Goal: Communication & Community: Answer question/provide support

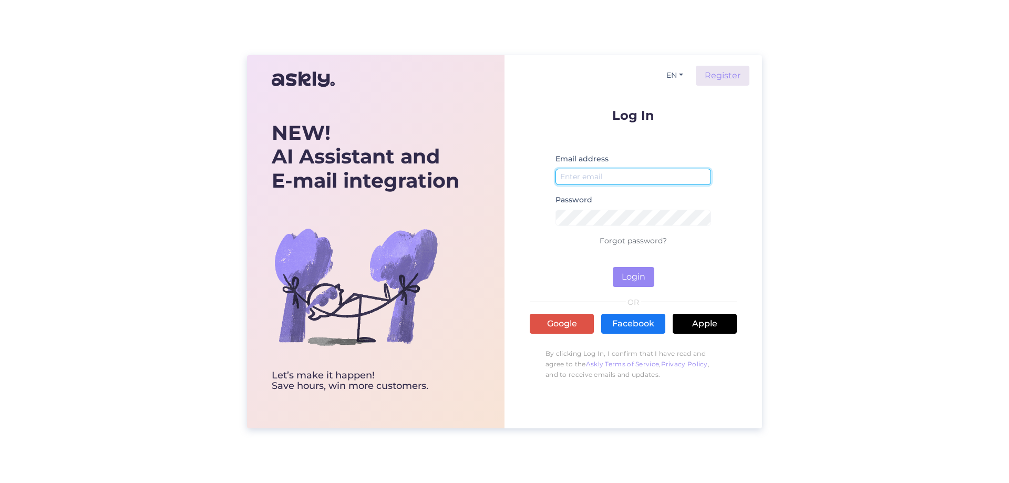
click at [598, 174] on input "email" at bounding box center [634, 177] width 156 height 16
click at [698, 174] on input "kristiina@hookusbookus.co" at bounding box center [634, 177] width 156 height 16
type input "kristiina@hookusbookus.com"
click at [600, 228] on small at bounding box center [634, 231] width 156 height 6
click at [634, 279] on button "Login" at bounding box center [634, 277] width 42 height 20
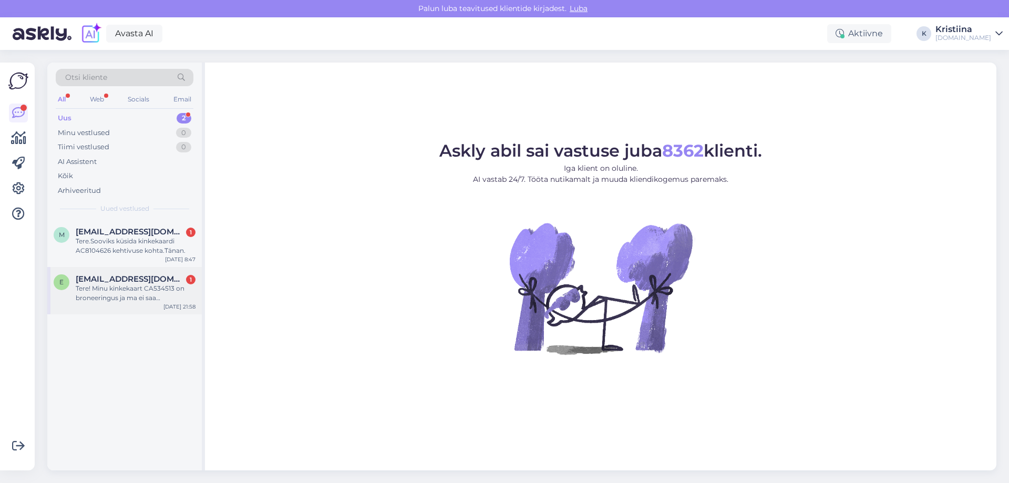
click at [125, 285] on div "Tere! Minu kinkekaart CA534513 on broneeringus ja ma ei saa broneeringut teha. …" at bounding box center [136, 293] width 120 height 19
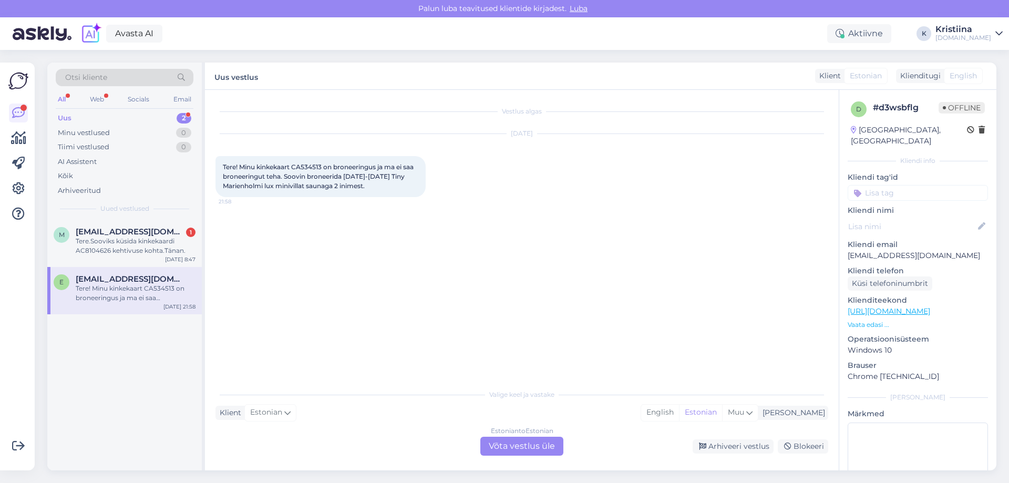
click at [308, 290] on div "Vestlus algas Oct 14 2025 Tere! Minu kinkekaart CA534513 on broneeringus ja ma …" at bounding box center [527, 237] width 622 height 274
click at [537, 448] on div "Estonian to Estonian Võta vestlus üle" at bounding box center [522, 446] width 83 height 19
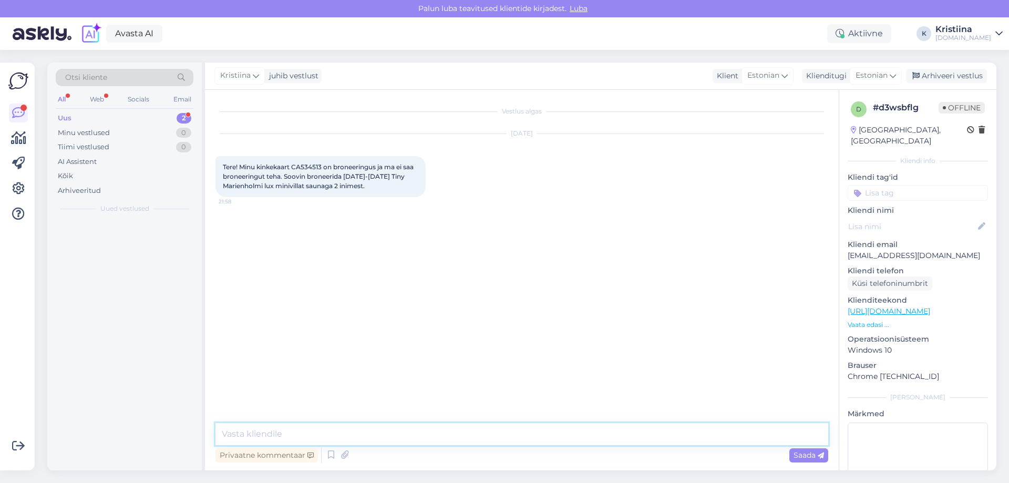
click at [355, 435] on textarea at bounding box center [522, 434] width 613 height 22
drag, startPoint x: 324, startPoint y: 169, endPoint x: 296, endPoint y: 167, distance: 28.0
click at [296, 167] on span "Tere! Minu kinkekaart CA534513 on broneeringus ja ma ei saa broneeringut teha. …" at bounding box center [319, 176] width 192 height 27
copy span "CA534513"
click at [288, 440] on textarea at bounding box center [522, 434] width 613 height 22
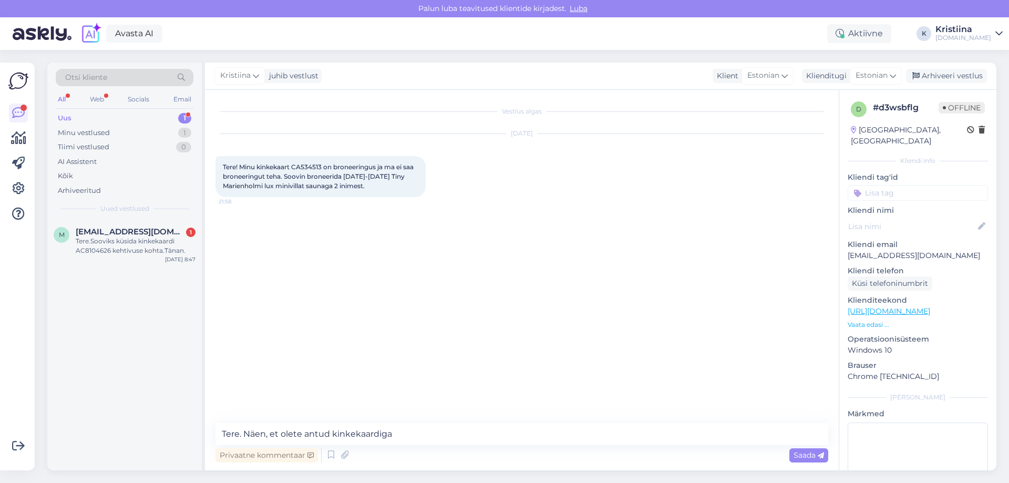
click at [444, 423] on div "Vestlus algas Oct 14 2025 Tere! Minu kinkekaart CA534513 on broneeringus ja ma …" at bounding box center [522, 280] width 634 height 381
click at [436, 434] on textarea "Tere. Näen, et olete antud kinkekaardiga" at bounding box center [522, 434] width 613 height 22
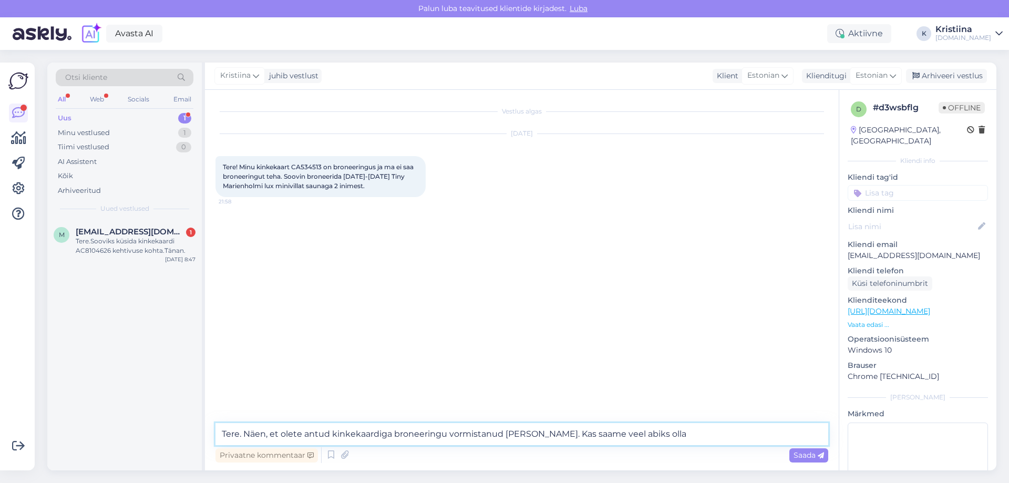
type textarea "Tere. Näen, et olete antud kinkekaardiga broneeringu vormistanud Tiny Marienhol…"
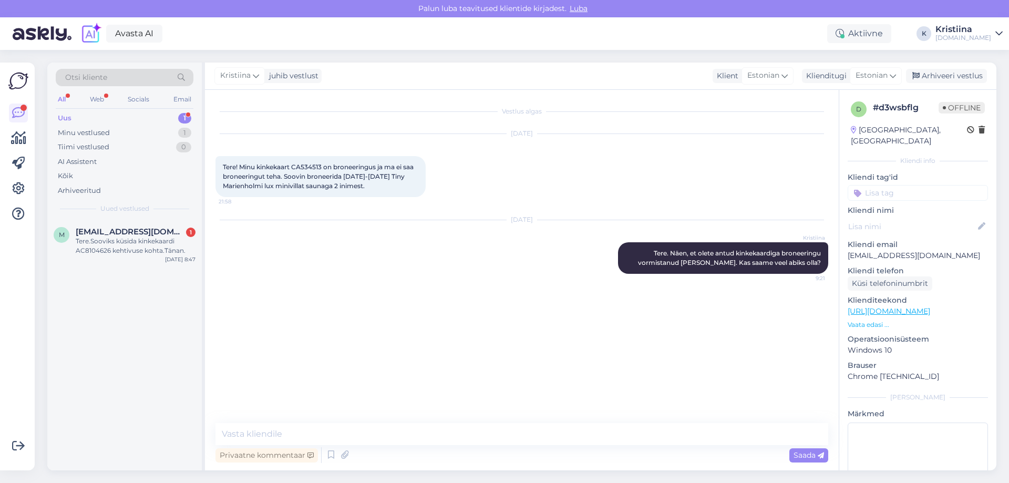
click at [959, 68] on div "Kristiina juhib vestlust Klient Estonian Klienditugi Estonian Arhiveeri vestlus" at bounding box center [601, 76] width 792 height 27
drag, startPoint x: 941, startPoint y: 76, endPoint x: 927, endPoint y: 77, distance: 13.2
click at [940, 75] on div "Arhiveeri vestlus" at bounding box center [946, 76] width 81 height 14
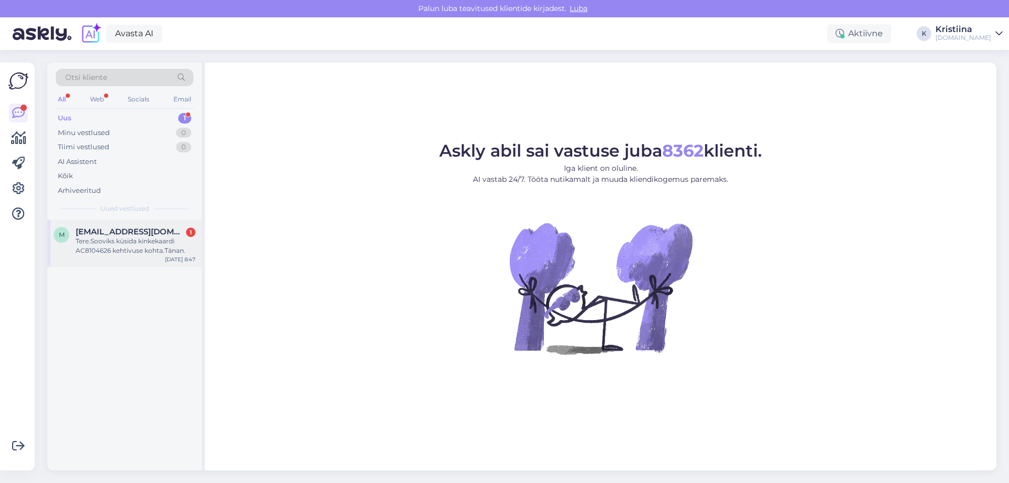
click at [125, 234] on span "Mauritealane@gmail.com" at bounding box center [130, 231] width 109 height 9
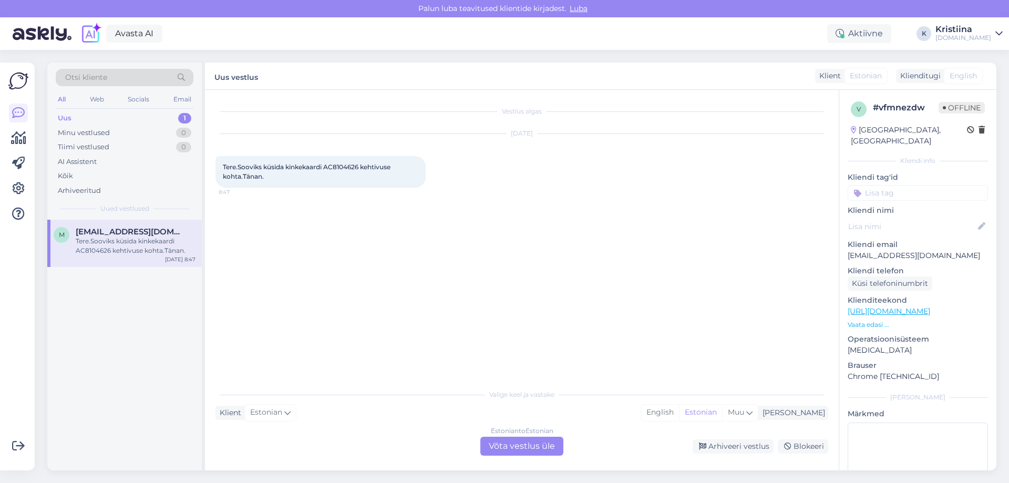
drag, startPoint x: 391, startPoint y: 326, endPoint x: 379, endPoint y: 300, distance: 28.7
click at [391, 326] on div "Vestlus algas Oct 15 2025 Tere.Sooviks küsida kinkekaardi AC8104626 kehtivuse k…" at bounding box center [527, 237] width 622 height 274
click at [510, 444] on div "Estonian to Estonian Võta vestlus üle" at bounding box center [522, 446] width 83 height 19
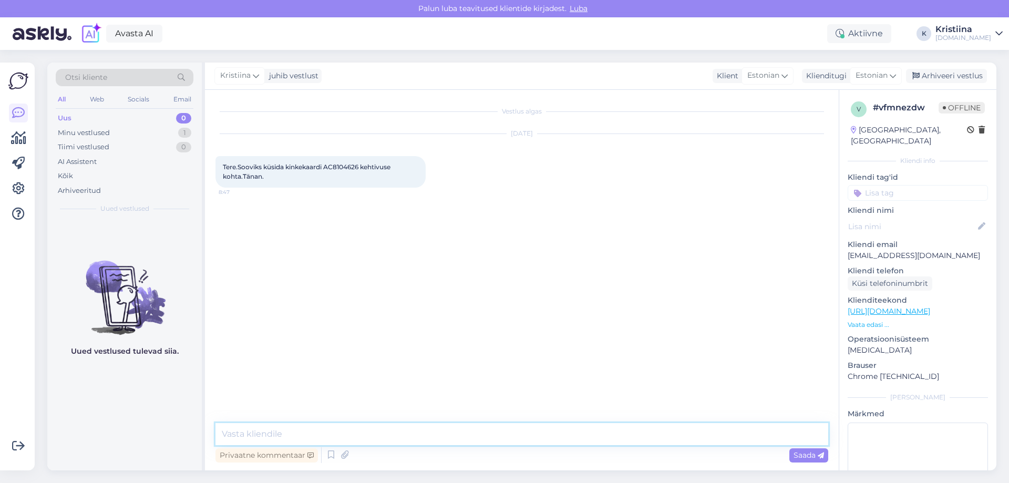
click at [268, 425] on textarea at bounding box center [522, 434] width 613 height 22
drag, startPoint x: 364, startPoint y: 167, endPoint x: 327, endPoint y: 167, distance: 36.8
click at [327, 167] on span "Tere.Sooviks küsida kinkekaardi AC8104626 kehtivuse kohta.Tänan." at bounding box center [307, 171] width 169 height 17
copy span "AC8104626"
click at [301, 437] on textarea at bounding box center [522, 434] width 613 height 22
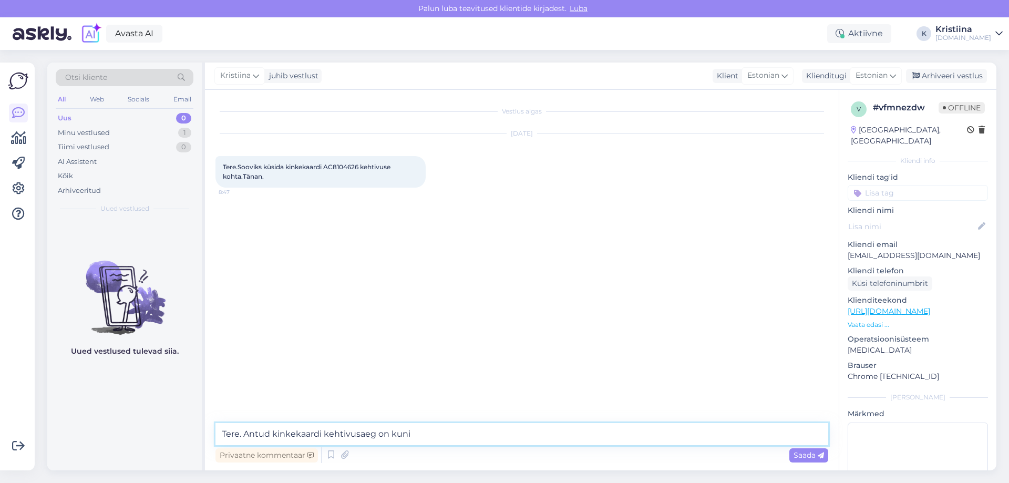
paste textarea "23.12.2025"
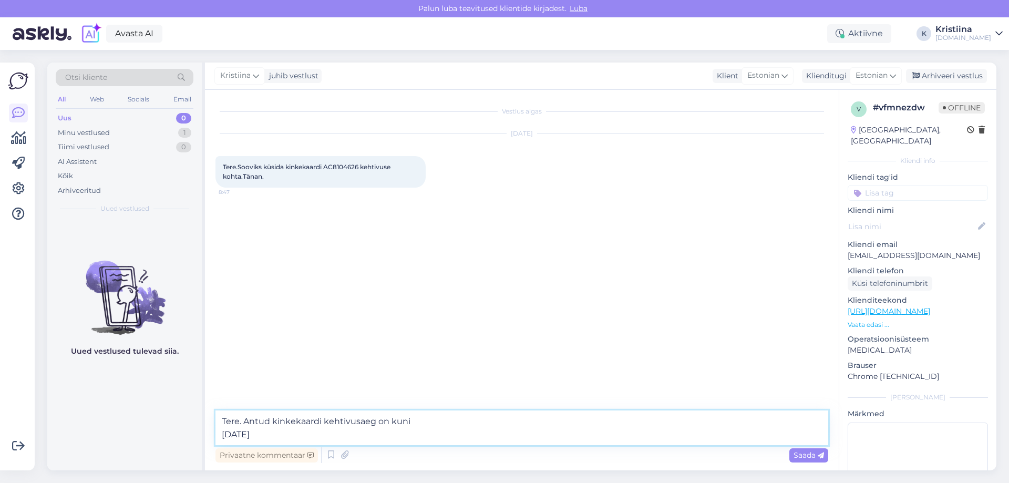
click at [223, 437] on textarea "Tere. Antud kinkekaardi kehtivusaeg on kuni 23.12.2025" at bounding box center [522, 428] width 613 height 35
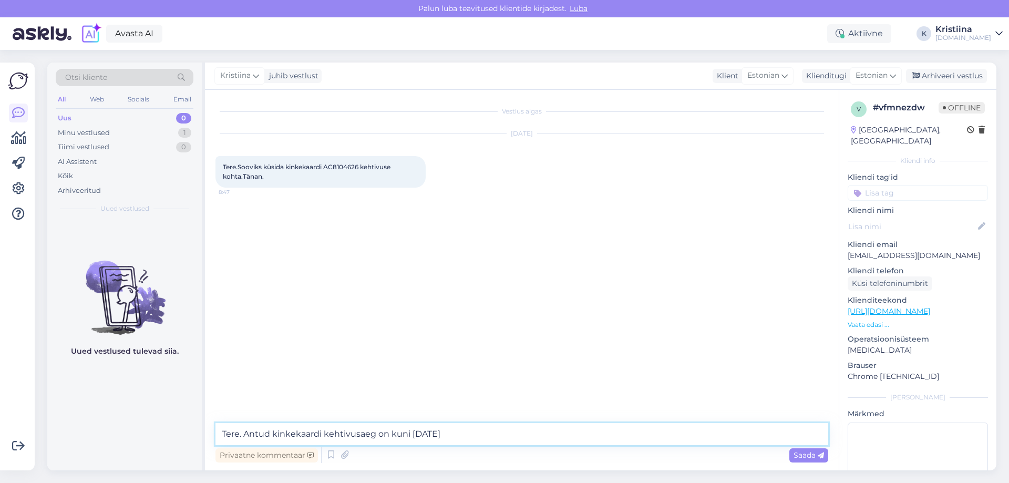
click at [488, 435] on textarea "Tere. Antud kinkekaardi kehtivusaeg on kuni 23.12.2025" at bounding box center [522, 434] width 613 height 22
type textarea "Tere. Antud kinkekaardi kehtivusaeg on kuni 23.12.2025 (k.a), kuid näen, et see…"
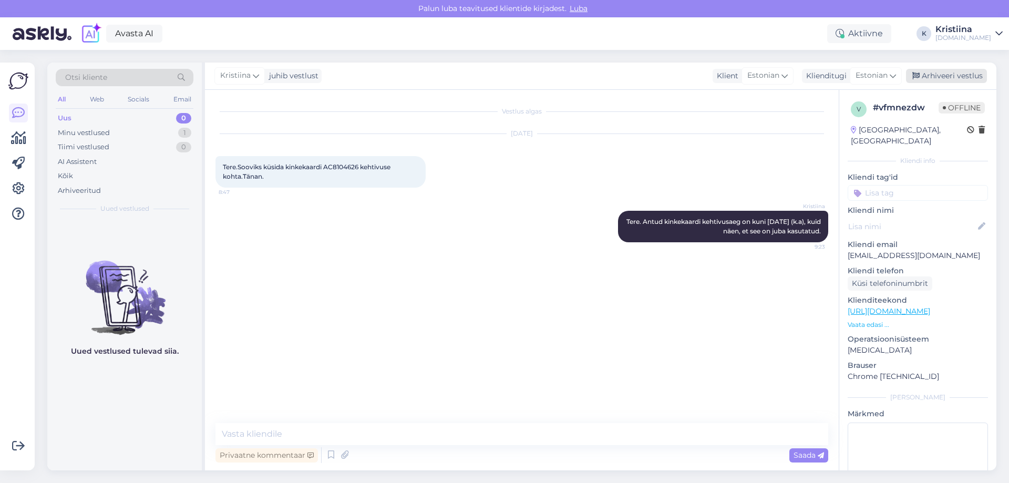
click at [952, 75] on div "Arhiveeri vestlus" at bounding box center [946, 76] width 81 height 14
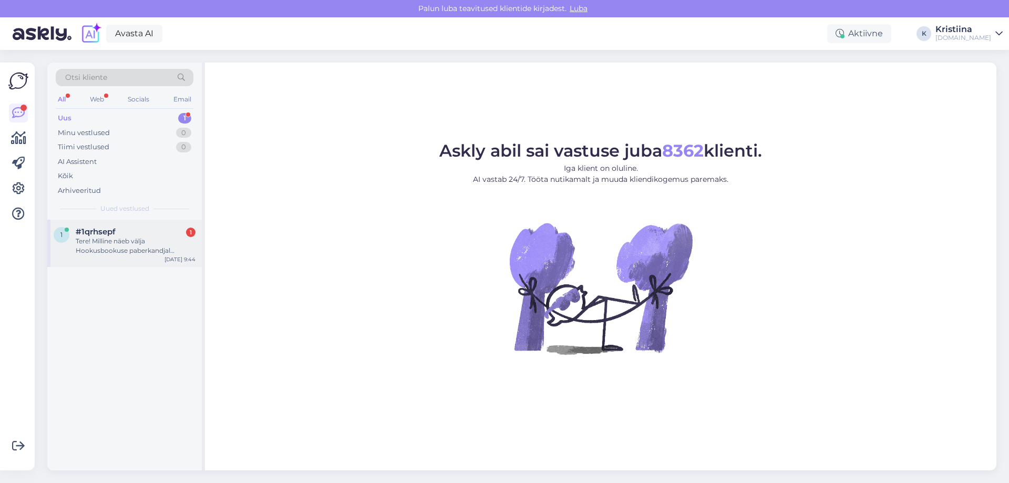
click at [109, 230] on span "#1qrhsepf" at bounding box center [96, 231] width 40 height 9
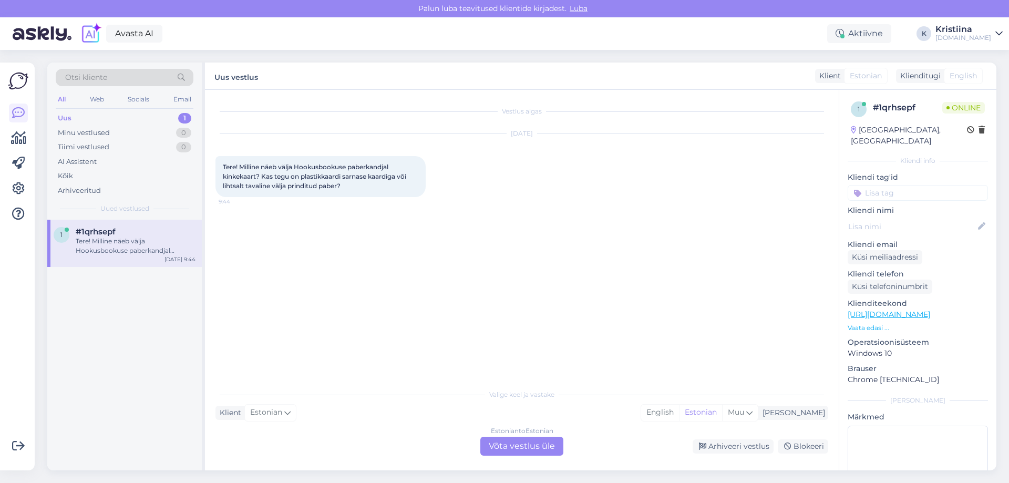
drag, startPoint x: 516, startPoint y: 446, endPoint x: 503, endPoint y: 444, distance: 12.7
click at [515, 446] on div "Estonian to Estonian Võta vestlus üle" at bounding box center [522, 446] width 83 height 19
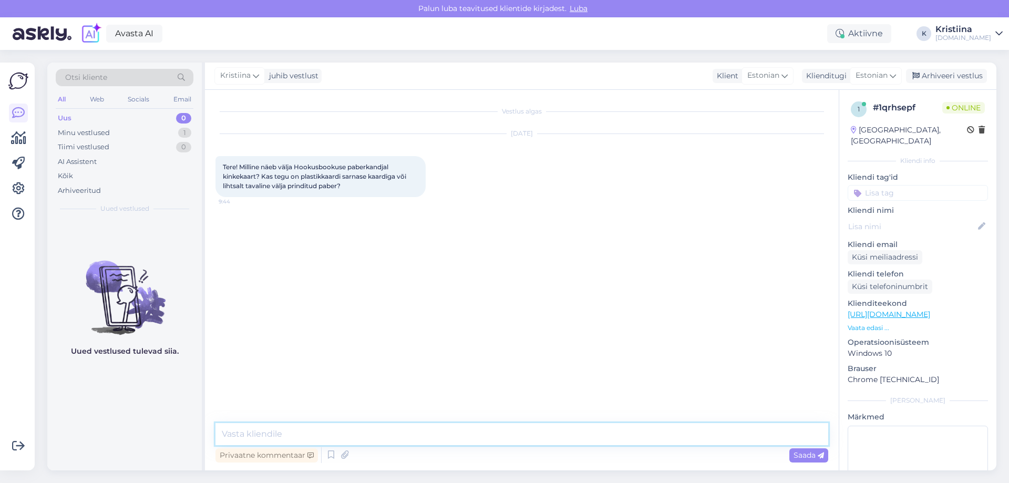
click at [326, 427] on textarea at bounding box center [522, 434] width 613 height 22
type textarea "Tere"
click at [293, 436] on textarea "Hookusbookuse kinkekaardi puhul on tegemist" at bounding box center [522, 434] width 613 height 22
click at [542, 432] on textarea "Hookusbookuse paberkandjal kinkekaardi puhul on tegemist" at bounding box center [522, 434] width 613 height 22
type textarea "Hookusbookuse paberkandjal kinkekaardi puhul on tegemist paksemal paberil oleva…"
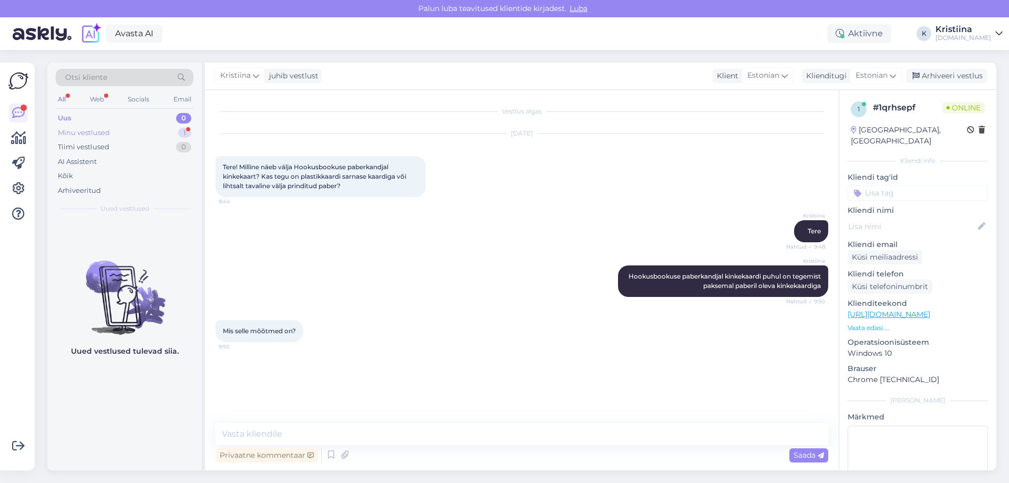
click at [118, 129] on div "Minu vestlused 1" at bounding box center [125, 133] width 138 height 15
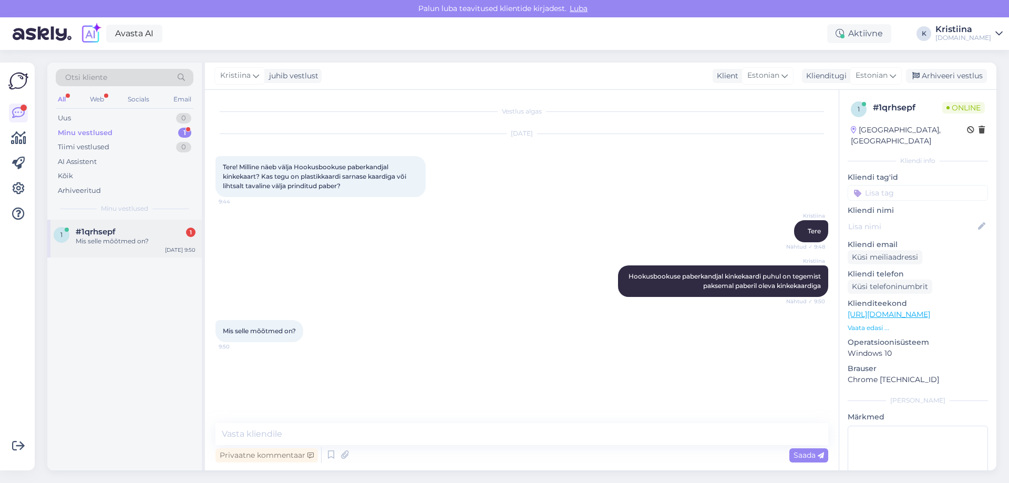
click at [158, 243] on div "Mis selle mõõtmed on?" at bounding box center [136, 241] width 120 height 9
click at [265, 435] on textarea at bounding box center [522, 434] width 613 height 22
type textarea "üks hetk"
click at [408, 318] on div "Mis selle mõõtmed on? 9:50" at bounding box center [522, 331] width 613 height 45
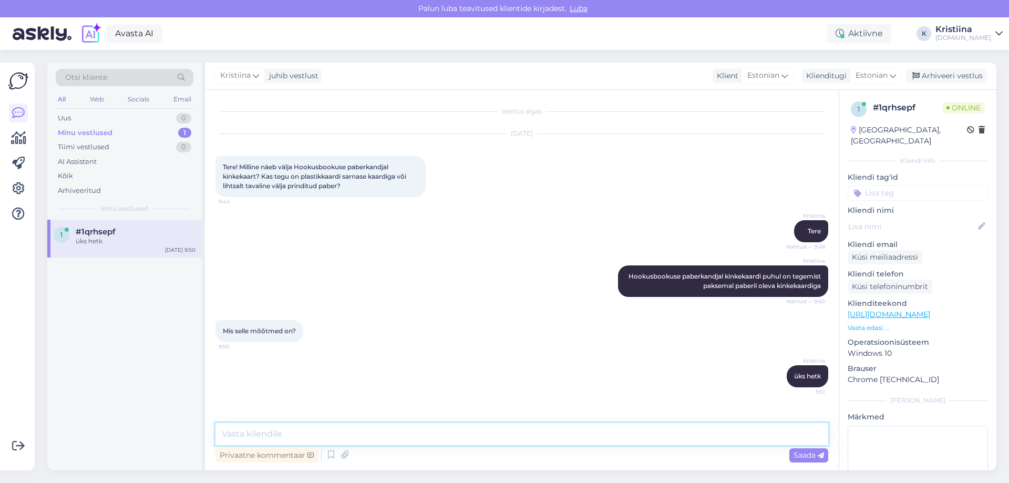
click at [258, 430] on textarea at bounding box center [522, 434] width 613 height 22
type textarea "pikkus 20 cm, laius 9 cm"
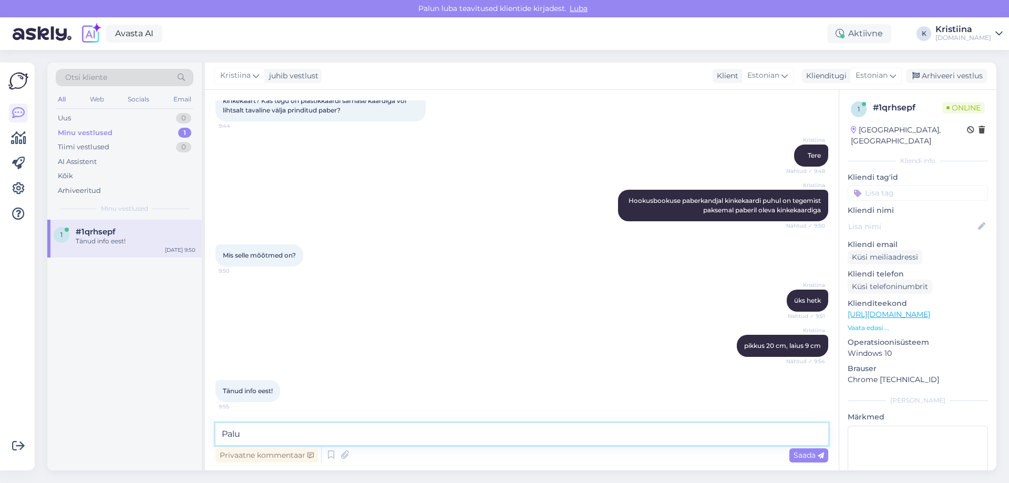
type textarea "Palun"
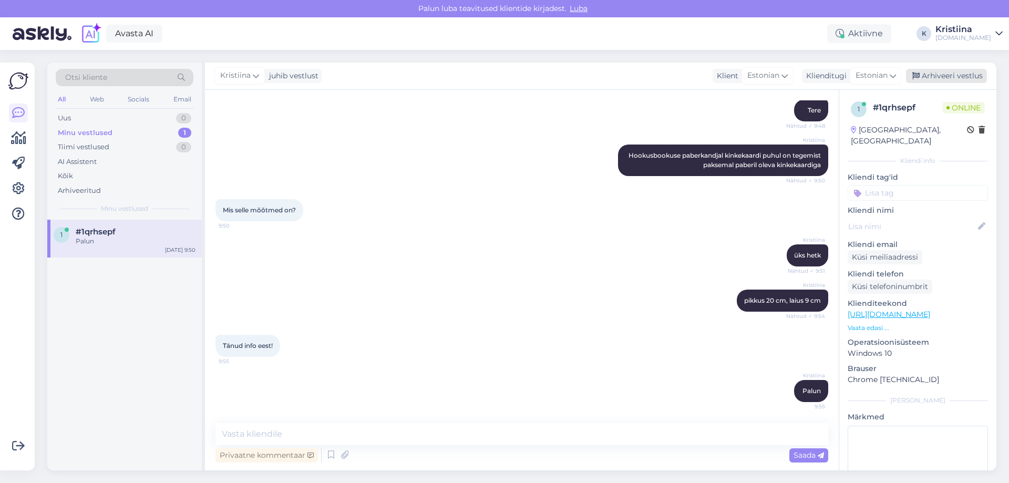
click at [974, 72] on div "Arhiveeri vestlus" at bounding box center [946, 76] width 81 height 14
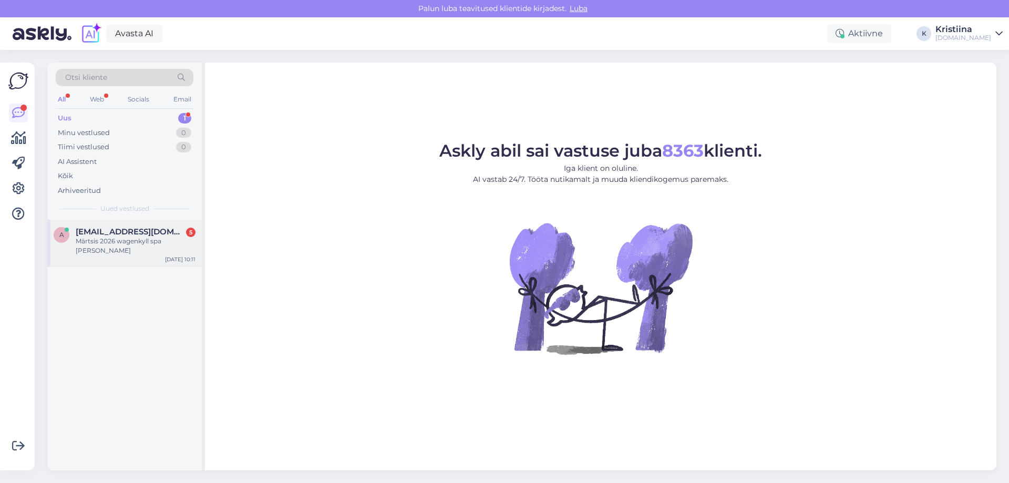
click at [127, 243] on div "Märtsis 2026 wagenkyll spa bronn" at bounding box center [136, 246] width 120 height 19
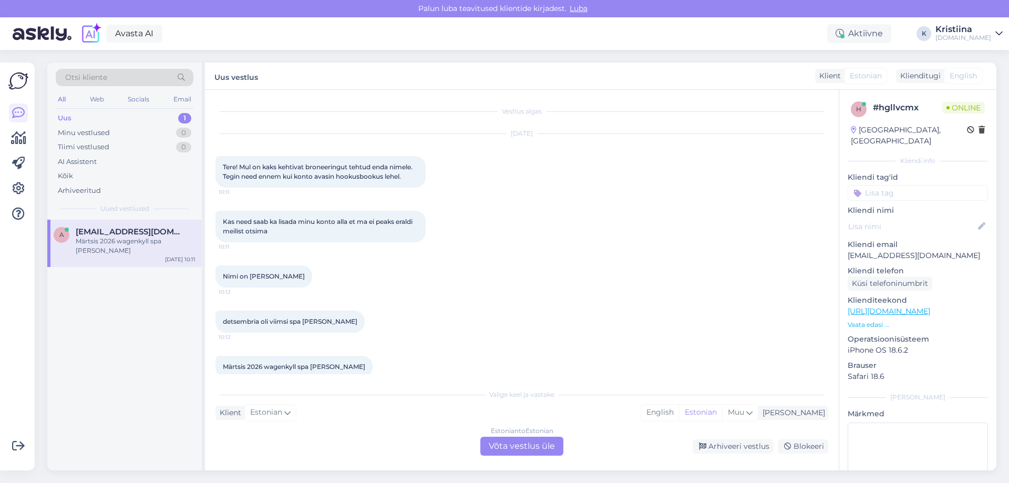
scroll to position [15, 0]
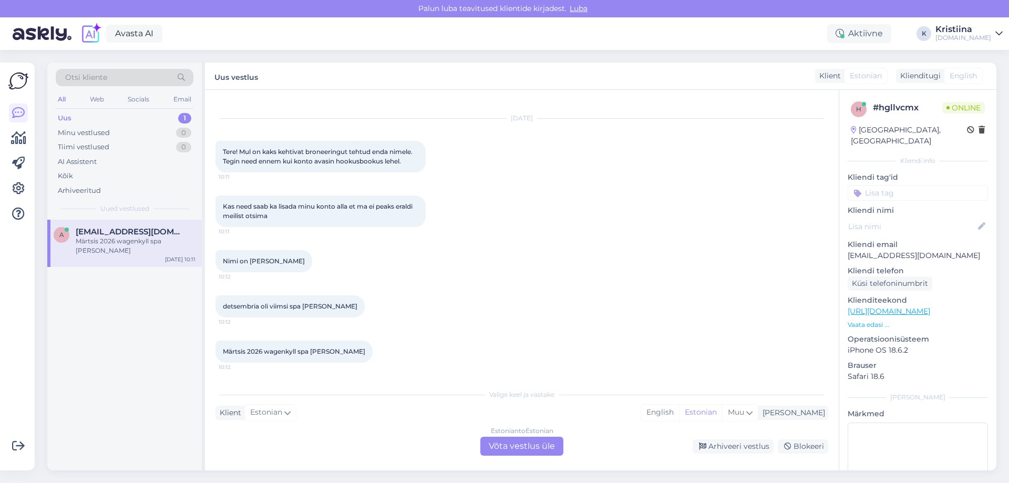
click at [472, 283] on div "Nimi on Aigar Nauts 10:12" at bounding box center [522, 261] width 613 height 45
click at [516, 448] on div "Estonian to Estonian Võta vestlus üle" at bounding box center [522, 446] width 83 height 19
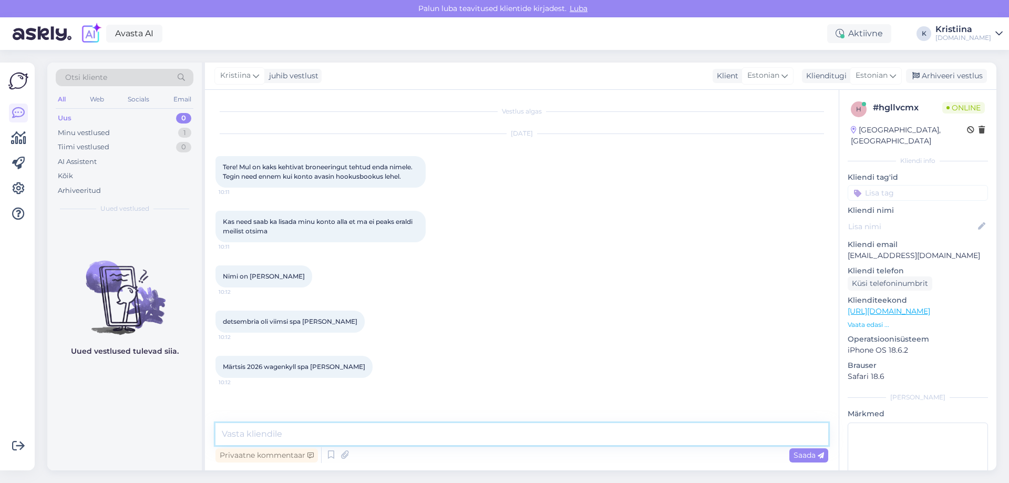
click at [312, 435] on textarea at bounding box center [522, 434] width 613 height 22
type textarea "Tere"
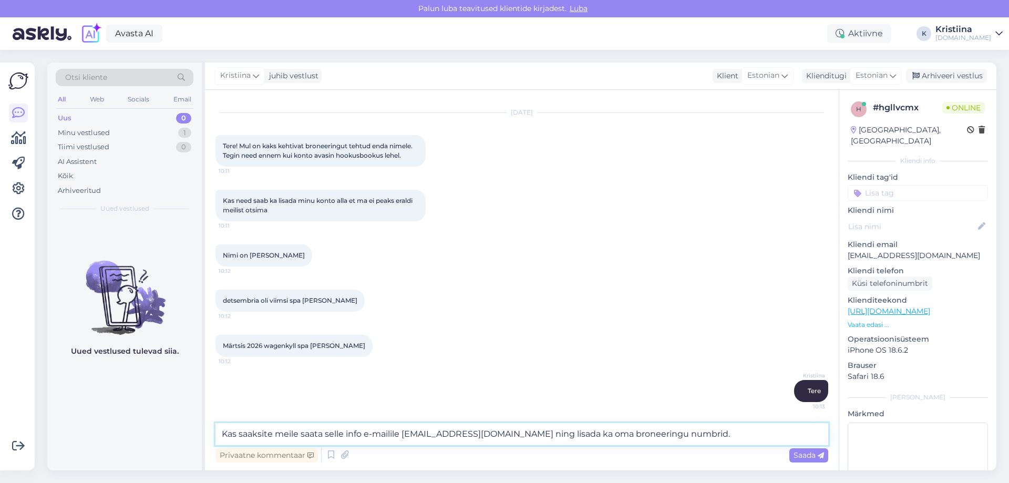
type textarea "Kas saaksite meile saata selle info e-mailile info@hookusbookus.com ning lisada…"
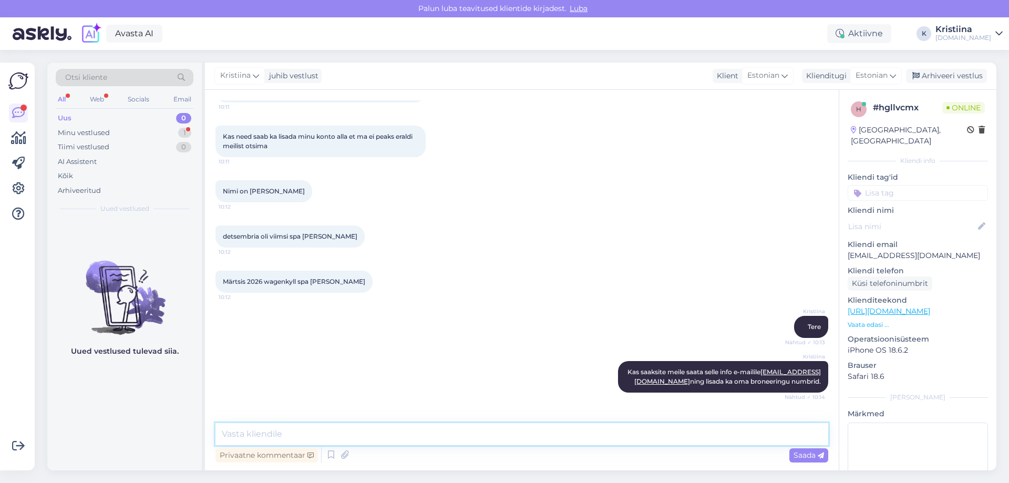
scroll to position [130, 0]
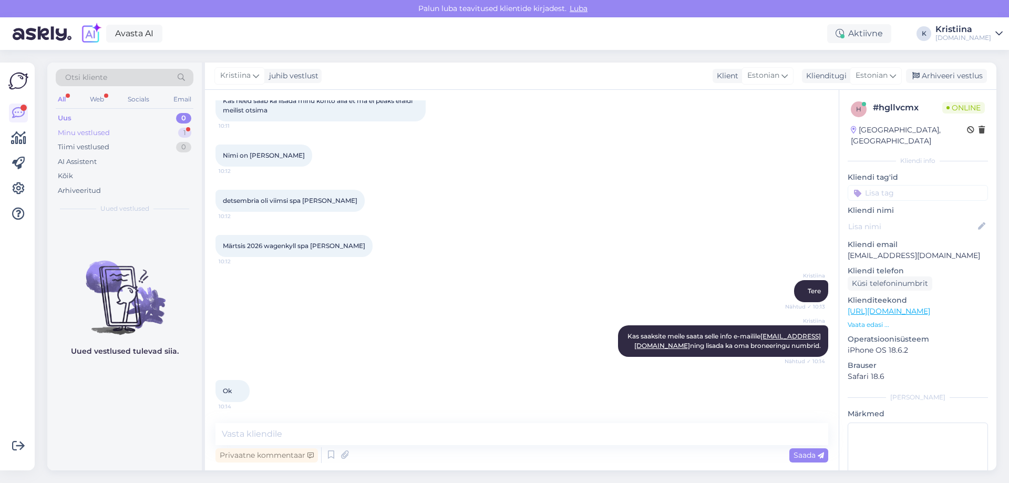
click at [139, 132] on div "Minu vestlused 1" at bounding box center [125, 133] width 138 height 15
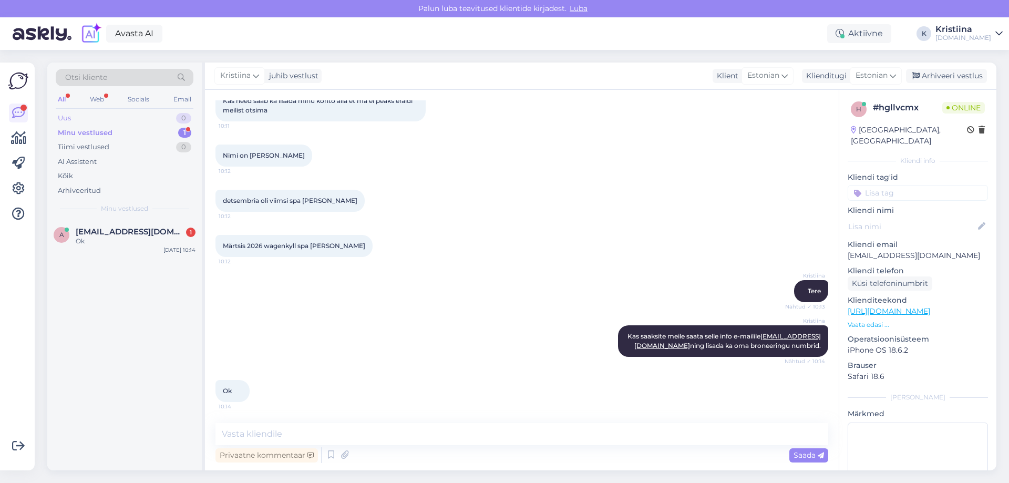
click at [119, 116] on div "Uus 0" at bounding box center [125, 118] width 138 height 15
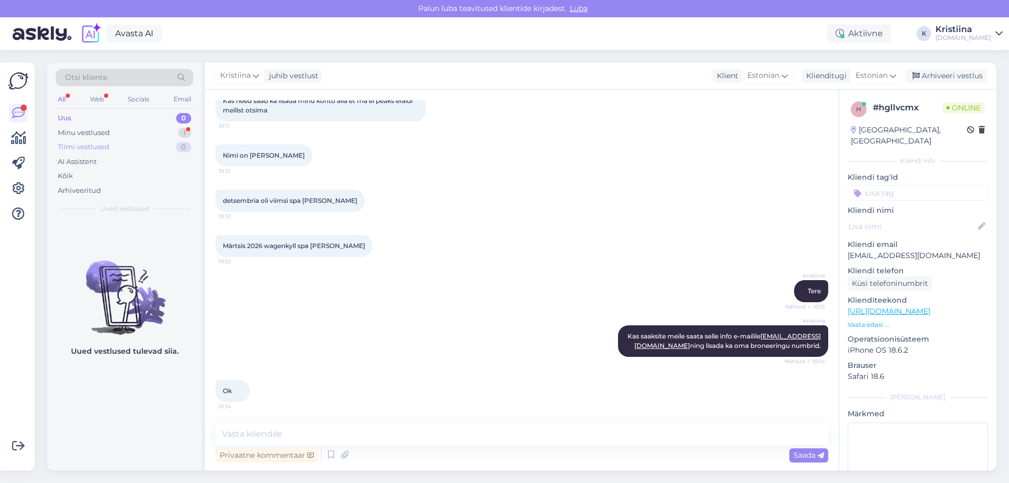
click at [110, 142] on div "Tiimi vestlused 0" at bounding box center [125, 147] width 138 height 15
click at [120, 131] on div "Minu vestlused 1" at bounding box center [125, 133] width 138 height 15
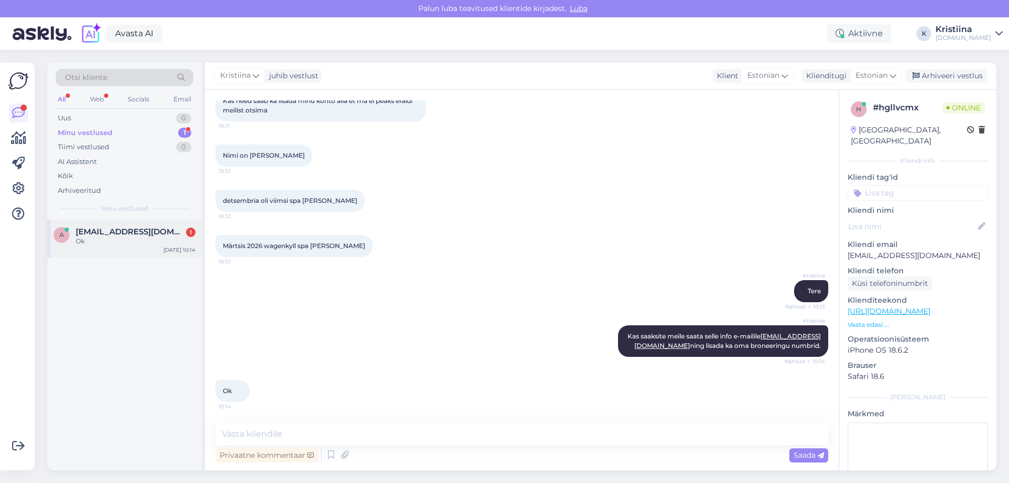
click at [120, 241] on div "Ok" at bounding box center [136, 241] width 120 height 9
click at [265, 435] on textarea at bounding box center [522, 434] width 613 height 22
type textarea "Aitäh"
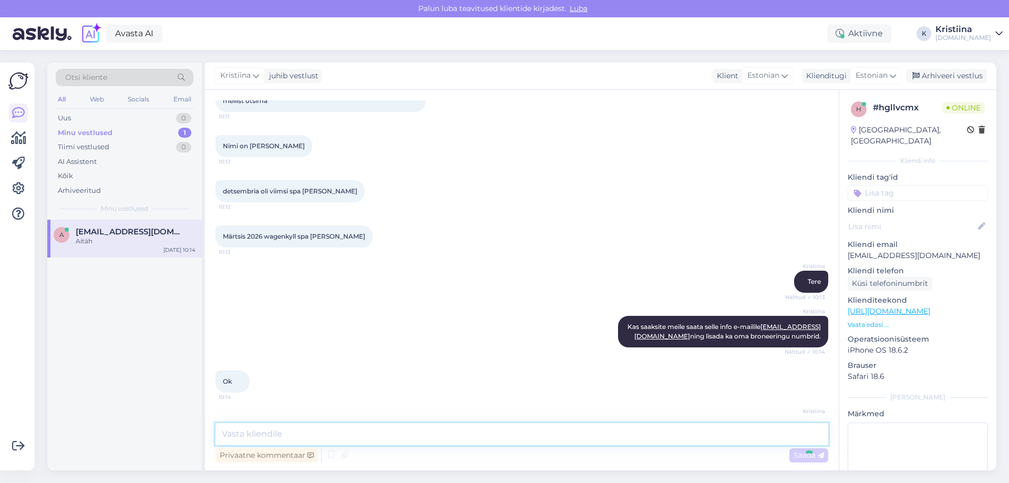
scroll to position [176, 0]
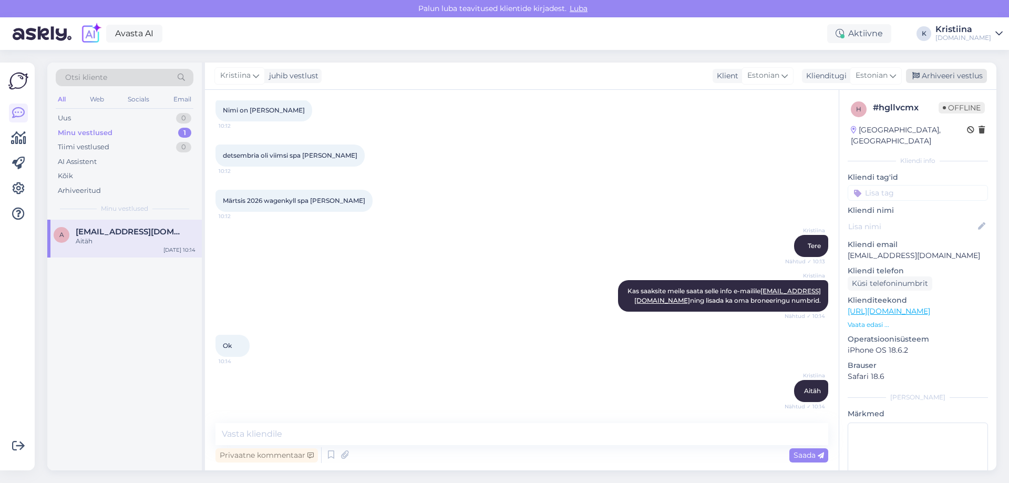
drag, startPoint x: 916, startPoint y: 72, endPoint x: 910, endPoint y: 71, distance: 6.9
click at [915, 71] on div "Arhiveeri vestlus" at bounding box center [946, 76] width 81 height 14
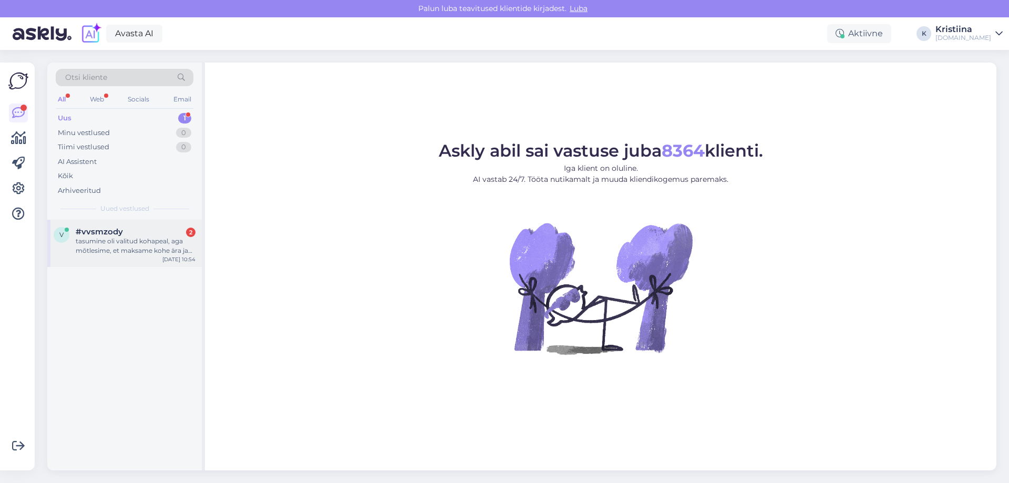
click at [122, 238] on div "tasumine oli valitud kohapeal, aga mõtlesime, et maksame kohe ära ja uued bronn…" at bounding box center [136, 246] width 120 height 19
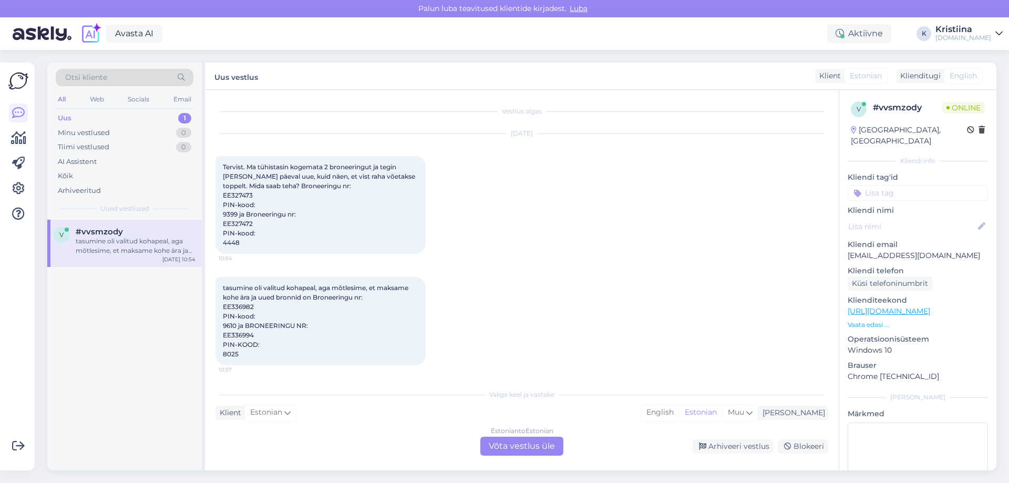
scroll to position [3, 0]
click at [535, 256] on div "[DATE] Tervist. Ma tühistasin kogemata 2 broneeringut ja tegin [PERSON_NAME] pä…" at bounding box center [522, 191] width 613 height 143
drag, startPoint x: 514, startPoint y: 442, endPoint x: 507, endPoint y: 442, distance: 6.3
click at [512, 442] on div "Estonian to Estonian Võta vestlus üle" at bounding box center [522, 446] width 83 height 19
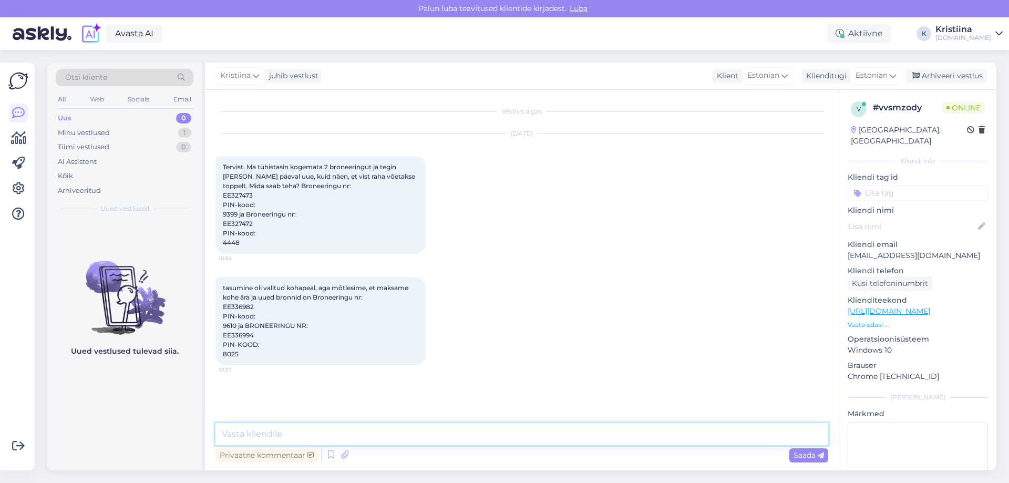
click at [346, 432] on textarea at bounding box center [522, 434] width 613 height 22
type textarea "Tere"
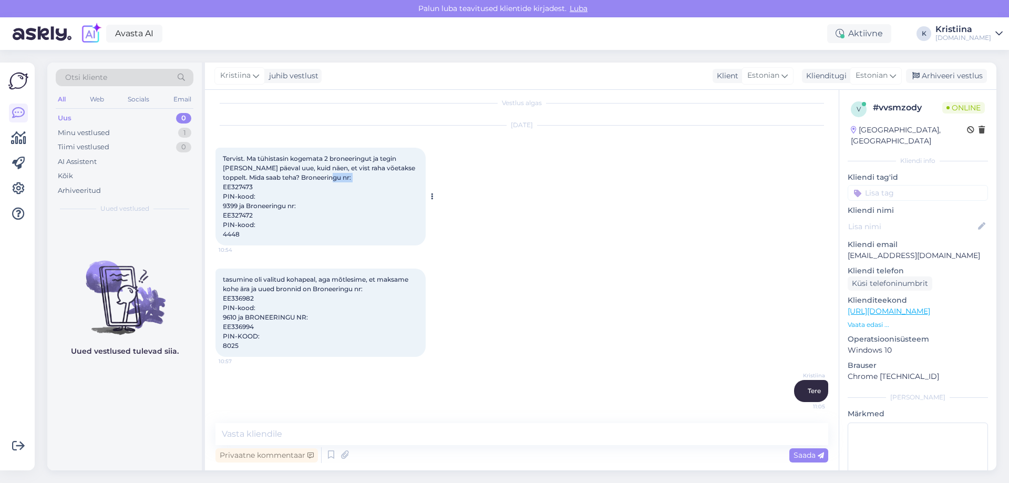
drag, startPoint x: 253, startPoint y: 189, endPoint x: 218, endPoint y: 187, distance: 34.8
click at [218, 187] on div "Tervist. Ma tühistasin kogemata 2 broneeringut ja tegin samal päeval uue, kuid …" at bounding box center [321, 197] width 210 height 98
copy span "EE327473"
click at [331, 443] on textarea at bounding box center [522, 434] width 613 height 22
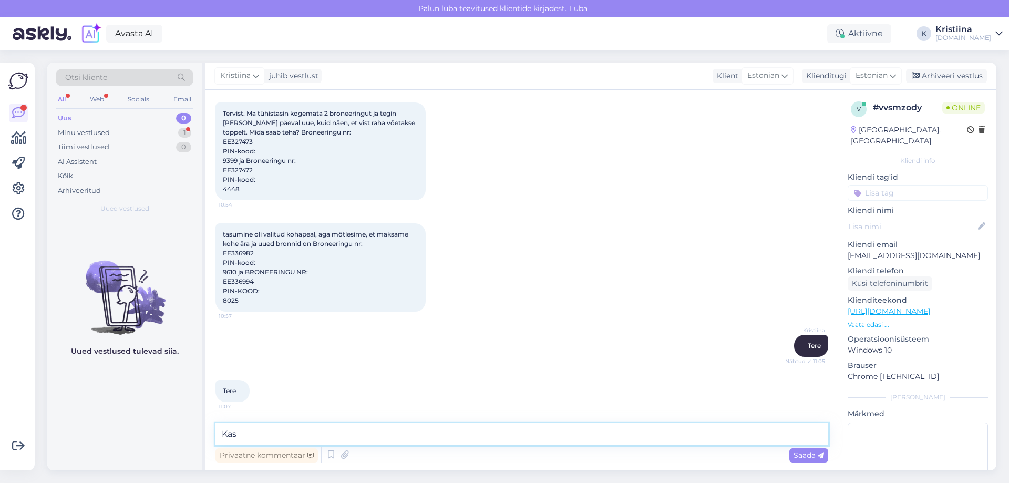
click at [271, 436] on textarea "Kas" at bounding box center [522, 434] width 613 height 22
type textarea "Kas saaksite antud info edastada meile e-mailile info@hookusbookus.com?"
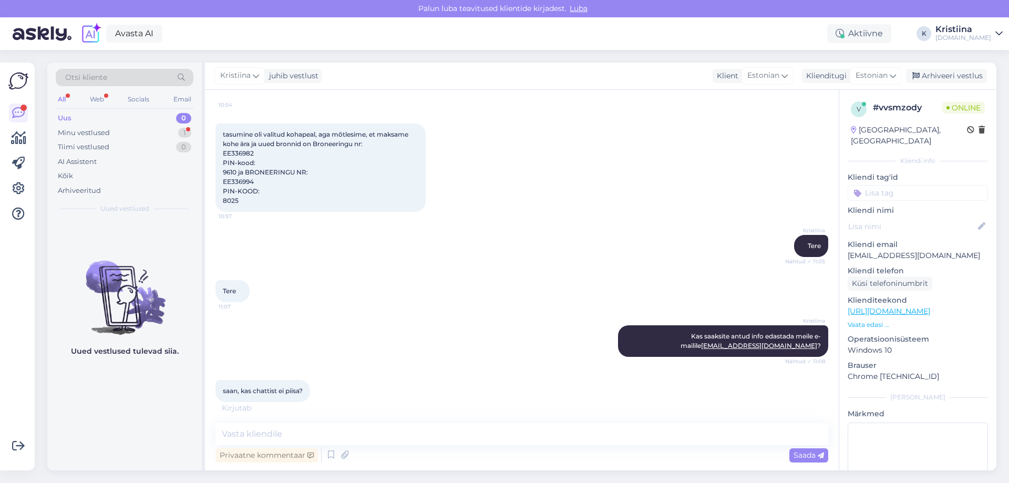
click at [261, 446] on div "Privaatne kommentaar Saada" at bounding box center [522, 455] width 613 height 20
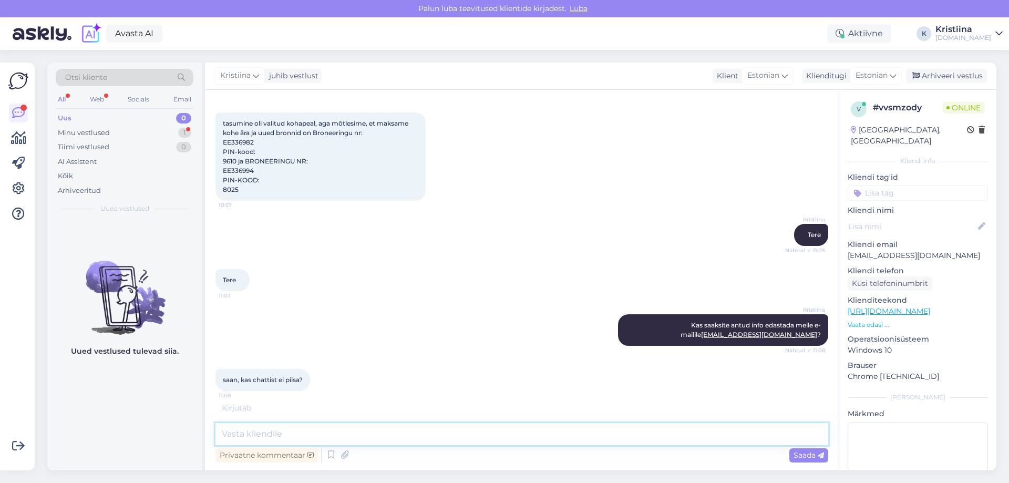
click at [263, 435] on textarea at bounding box center [522, 434] width 613 height 22
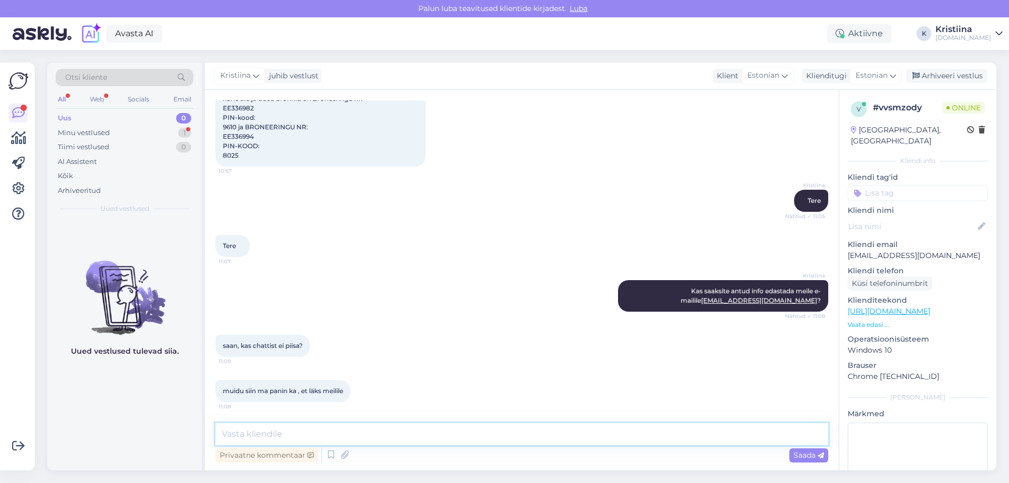
click at [312, 433] on textarea at bounding box center [522, 434] width 613 height 22
click at [301, 440] on textarea at bounding box center [522, 434] width 613 height 22
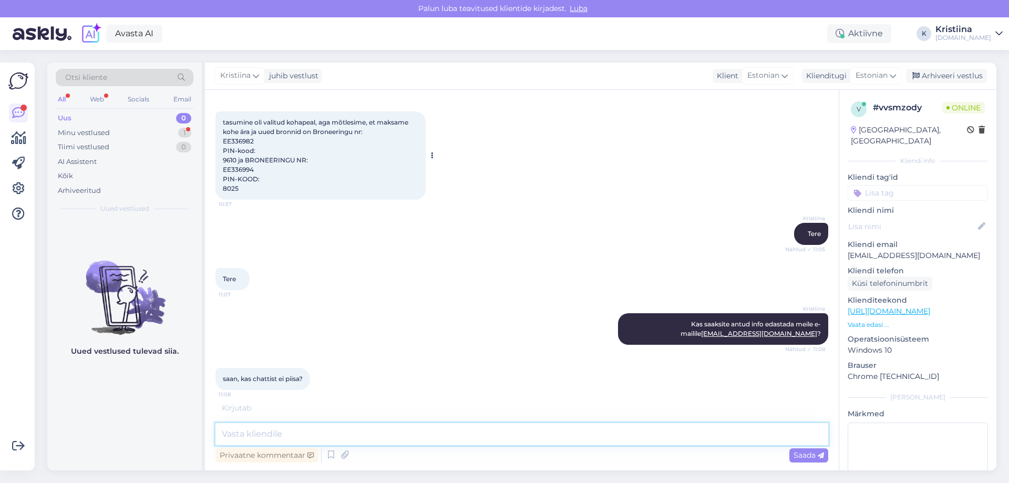
scroll to position [105, 0]
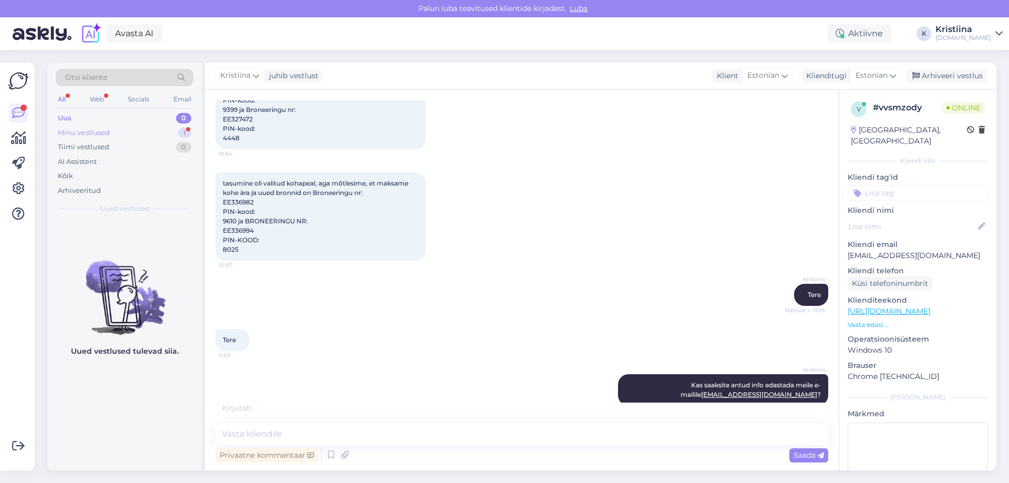
click at [127, 135] on div "Minu vestlused 1" at bounding box center [125, 133] width 138 height 15
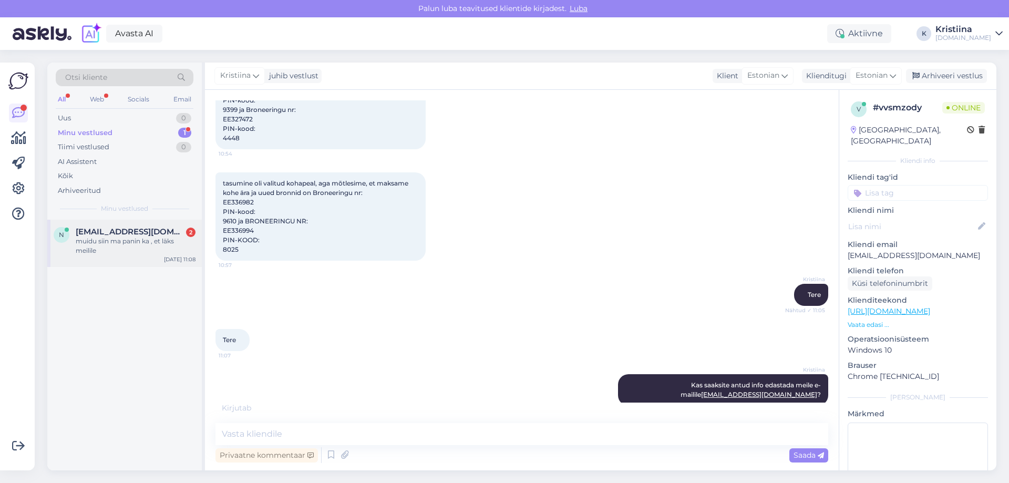
click at [127, 248] on div "muidu siin ma panin ka , et läks meilile" at bounding box center [136, 246] width 120 height 19
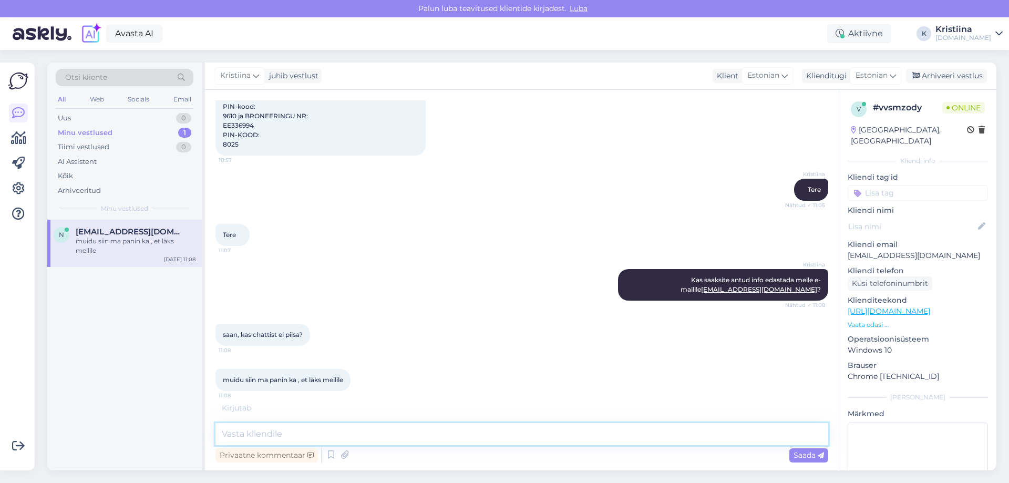
click at [309, 439] on textarea at bounding box center [522, 434] width 613 height 22
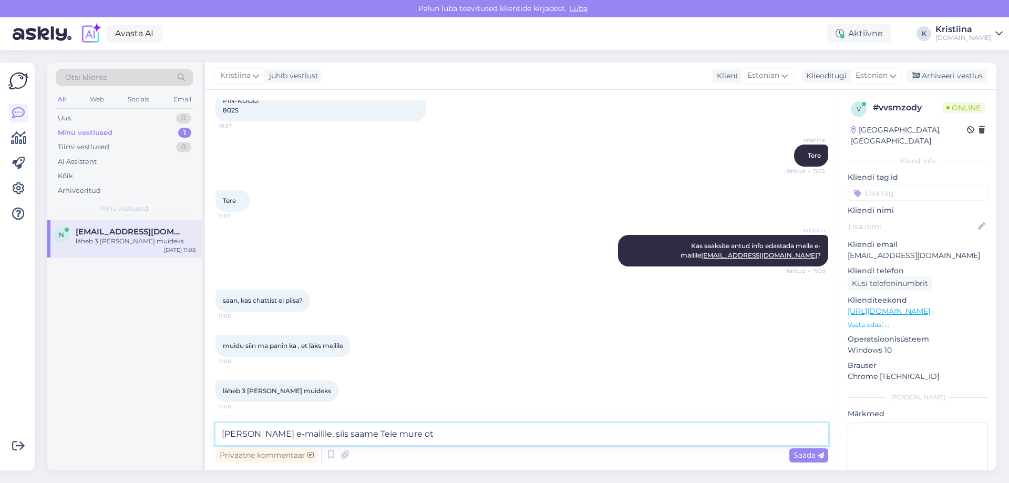
type textarea "Kui saadate e-mailile, siis saame Teie mure o"
drag, startPoint x: 462, startPoint y: 436, endPoint x: 1, endPoint y: 397, distance: 462.7
click at [0, 397] on div "Võimalused Veendu, et Askly loob sulle väärtust. Sulge Ühenda FB ja IG sõnumid …" at bounding box center [504, 266] width 1009 height 433
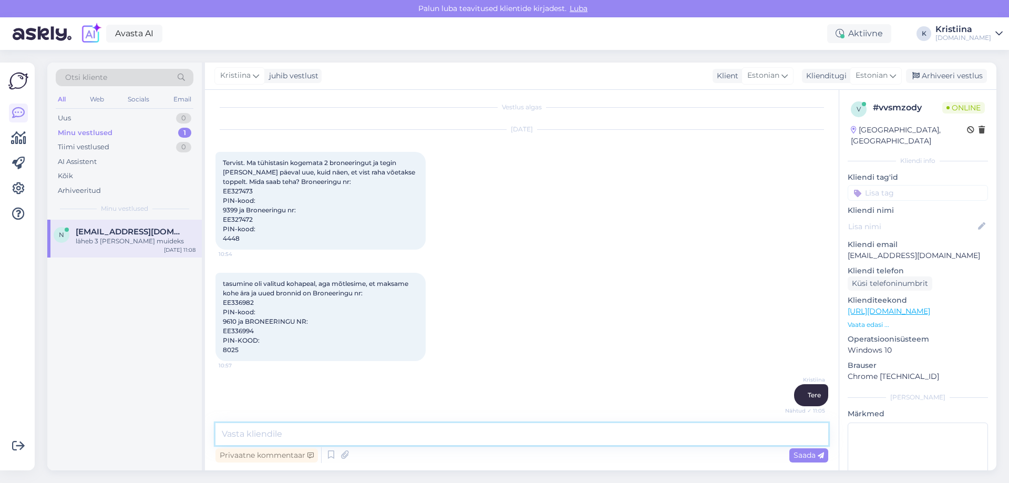
scroll to position [0, 0]
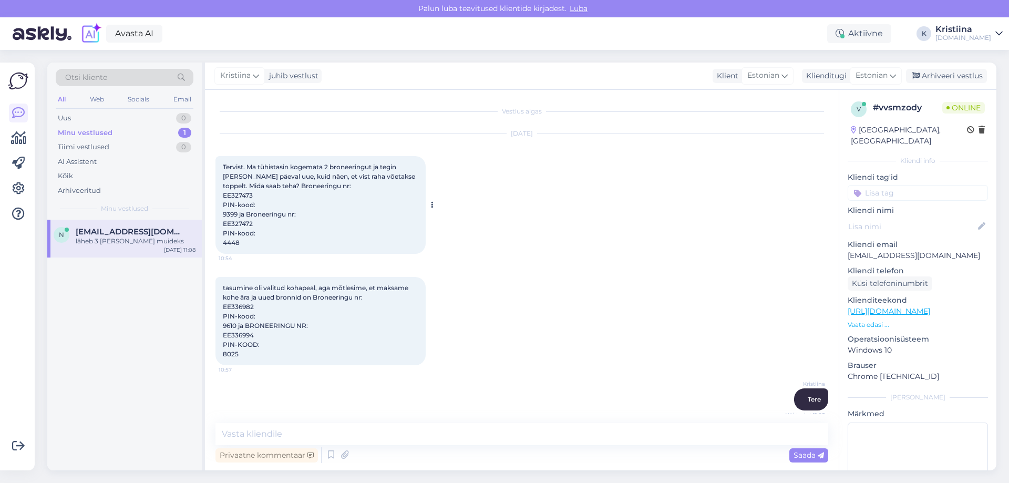
click at [253, 193] on div "Tervist. Ma tühistasin kogemata 2 broneeringut ja tegin samal päeval uue, kuid …" at bounding box center [321, 205] width 210 height 98
drag, startPoint x: 251, startPoint y: 193, endPoint x: 218, endPoint y: 193, distance: 33.6
click at [218, 193] on div "Tervist. Ma tühistasin kogemata 2 broneeringut ja tegin samal päeval uue, kuid …" at bounding box center [321, 205] width 210 height 98
copy span "EE327473"
click at [333, 435] on textarea at bounding box center [522, 434] width 613 height 22
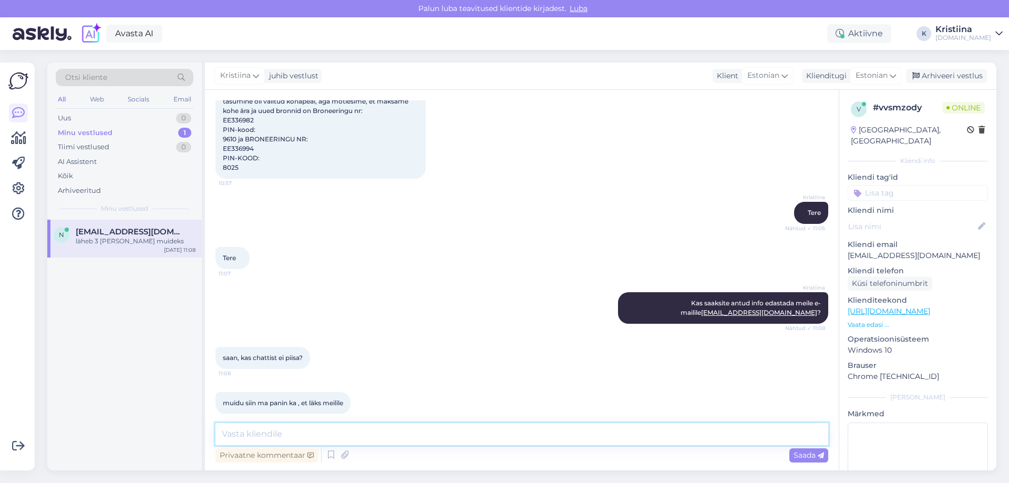
scroll to position [244, 0]
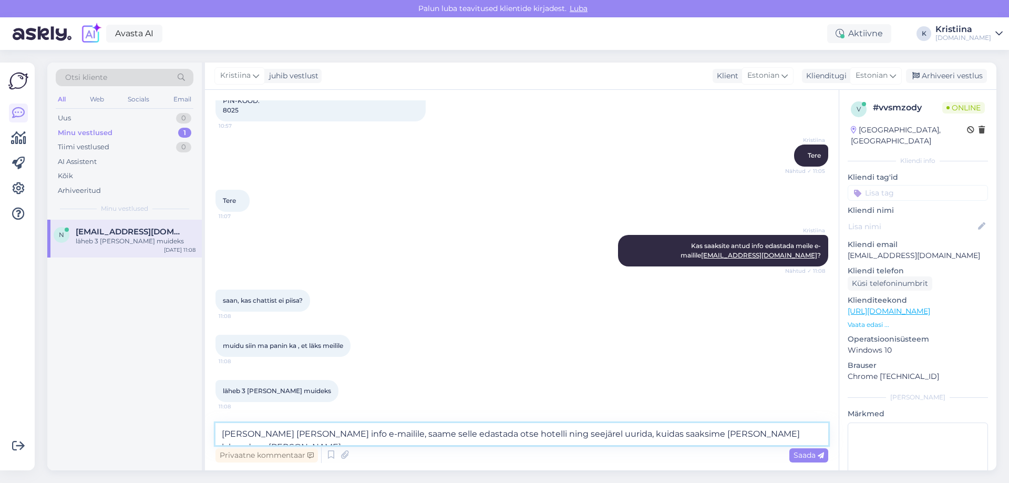
type textarea "Kui saadate meile info e-mailile, saame selle edastada otse hotelli ning seejär…"
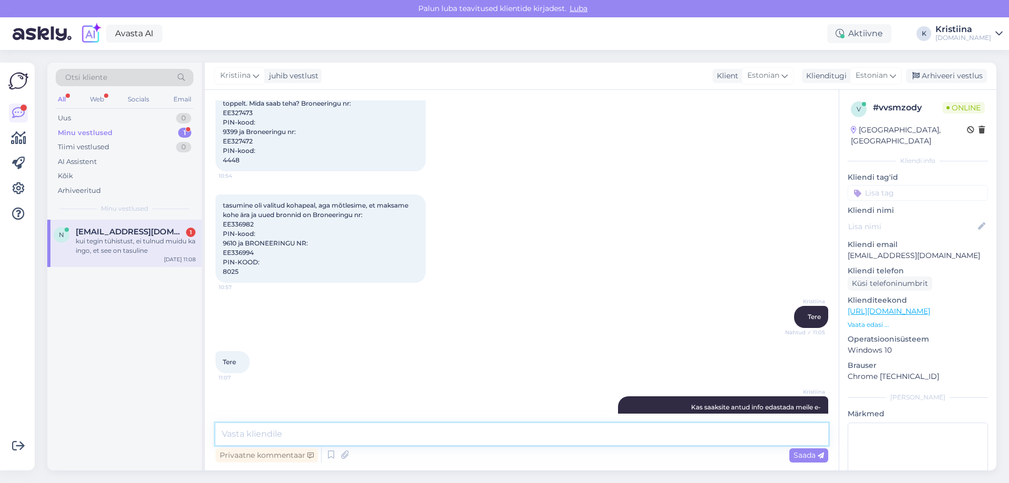
scroll to position [0, 0]
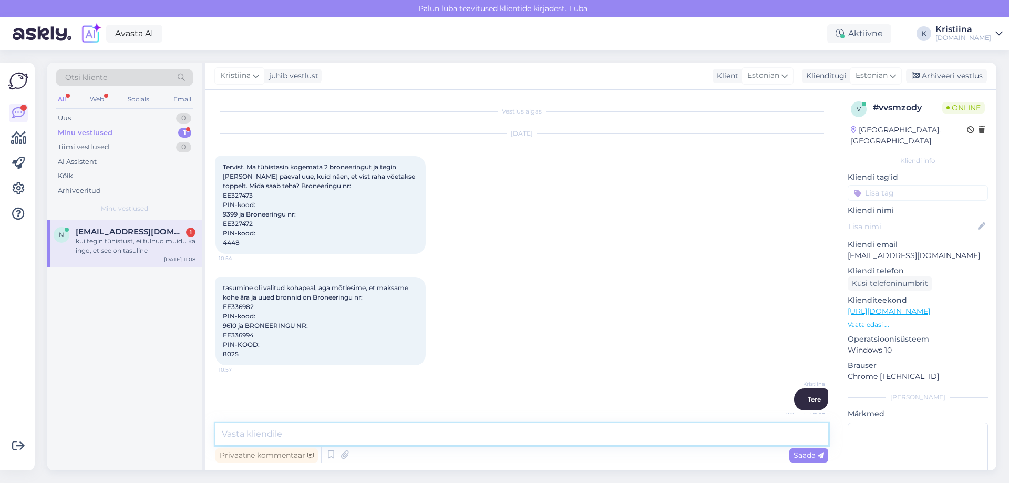
click at [248, 440] on textarea at bounding box center [522, 434] width 613 height 22
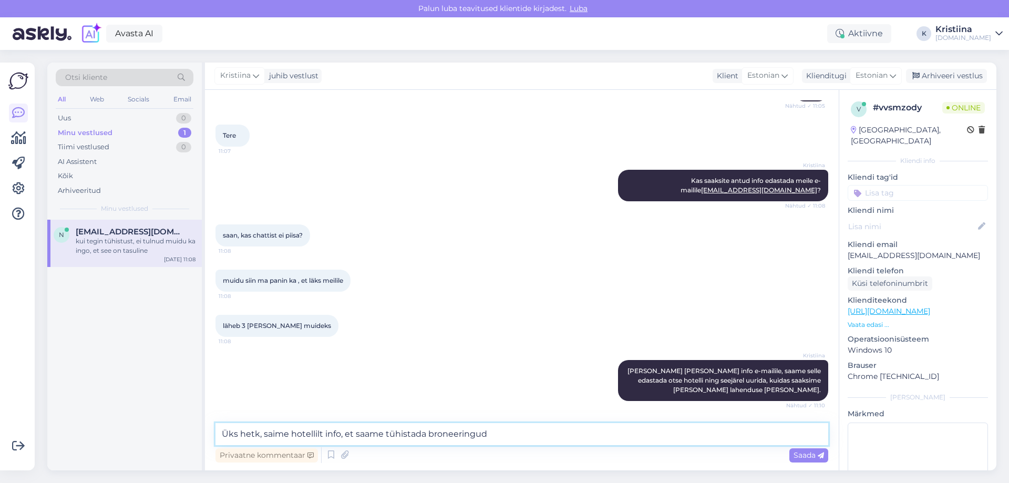
scroll to position [100, 0]
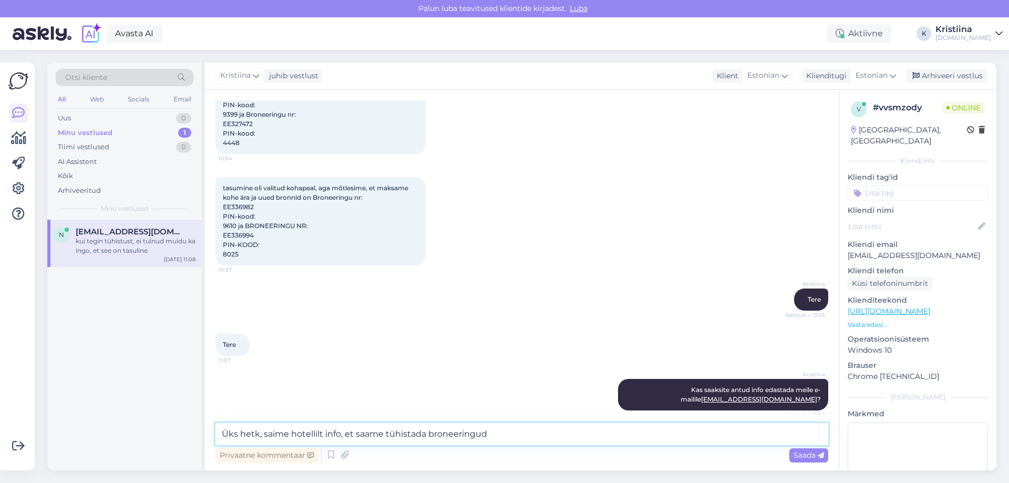
paste textarea "EE327473"
paste textarea "EE327472"
type textarea "Üks hetk, saime hotellilt info, et saame tühistada broneeringud EE327473 ja EE3…"
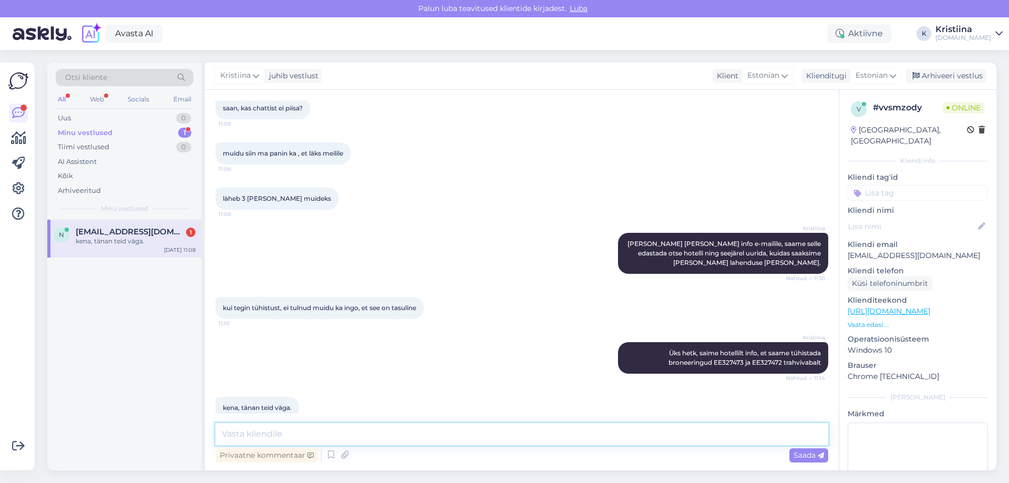
scroll to position [463, 0]
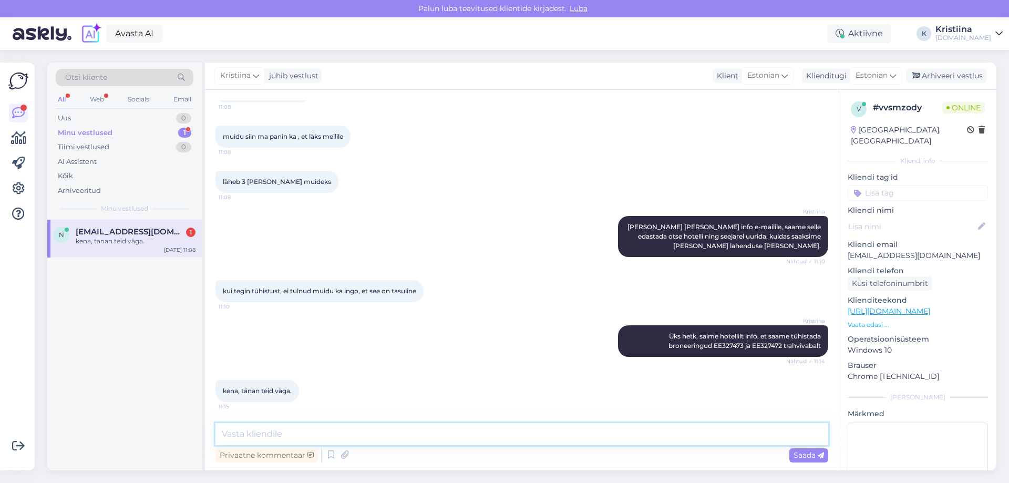
click at [272, 429] on textarea at bounding box center [522, 434] width 613 height 22
type textarea "Palun ning kena päeva jätku"
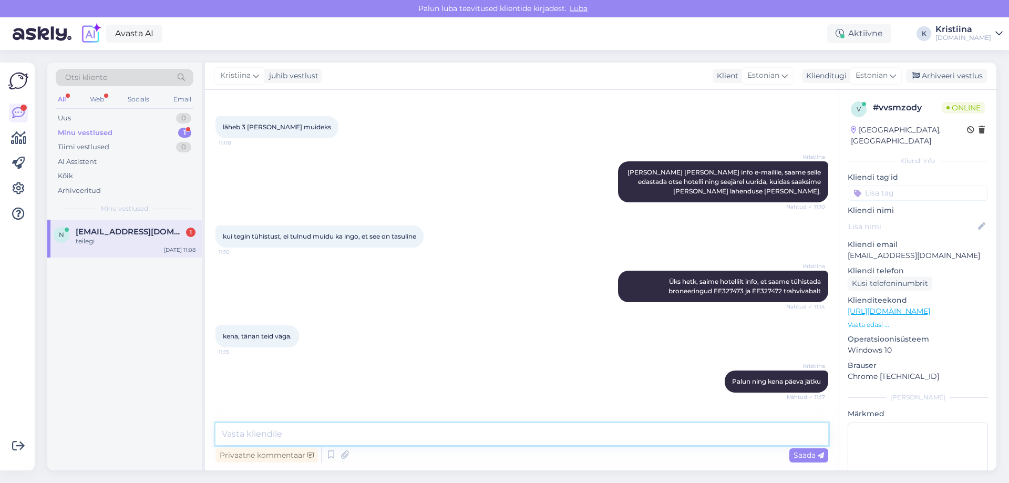
scroll to position [553, 0]
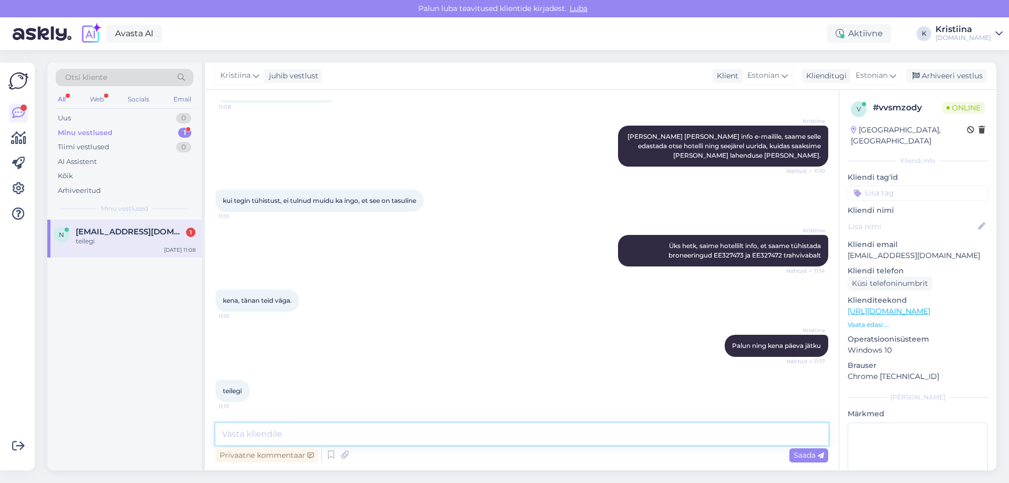
click at [258, 438] on textarea at bounding box center [522, 434] width 613 height 22
type textarea "Aitäh"
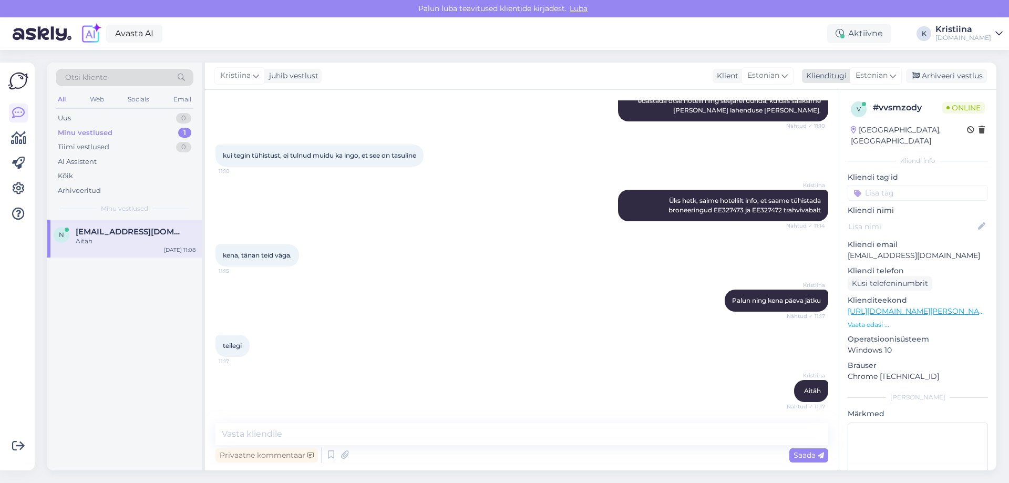
drag, startPoint x: 960, startPoint y: 69, endPoint x: 946, endPoint y: 75, distance: 14.8
click at [959, 70] on div "Arhiveeri vestlus" at bounding box center [946, 76] width 81 height 14
